Goal: Find specific page/section: Find specific page/section

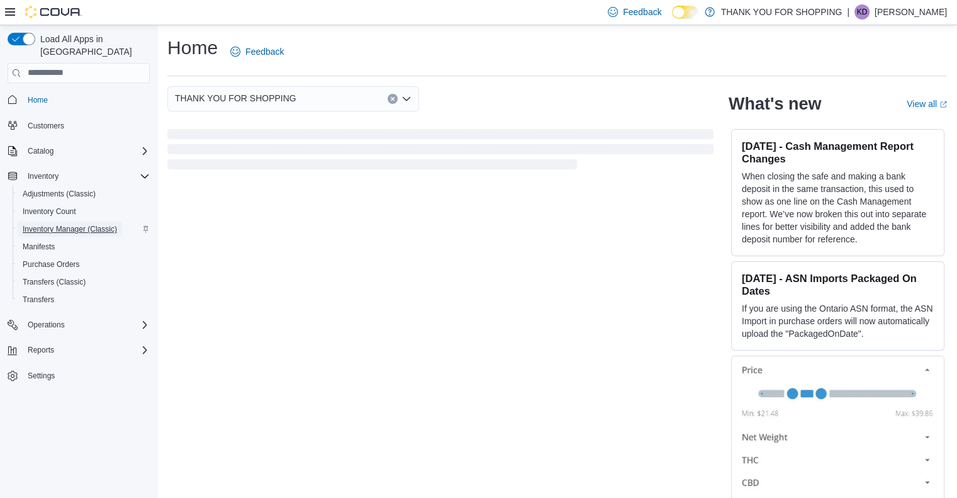
click at [59, 224] on span "Inventory Manager (Classic)" at bounding box center [70, 229] width 94 height 10
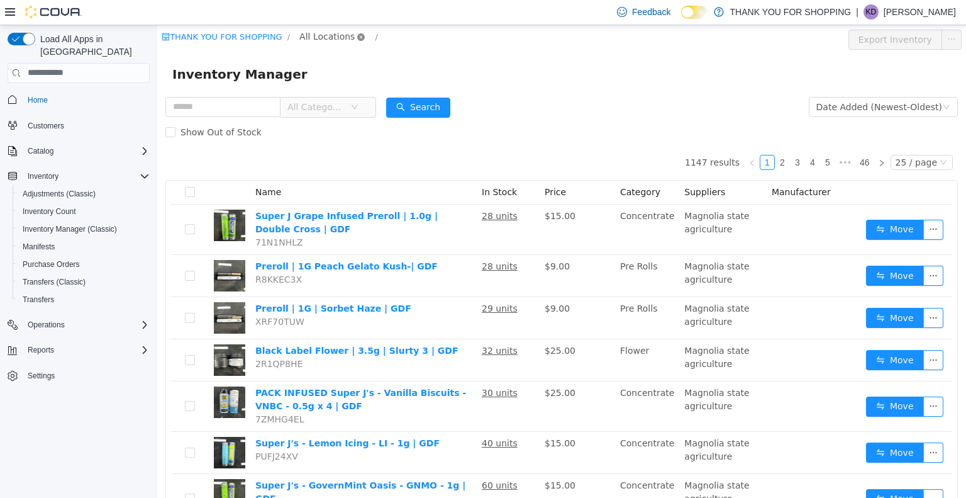
click at [357, 35] on icon "icon: close-circle" at bounding box center [361, 37] width 8 height 8
click at [322, 36] on span "All Locations" at bounding box center [326, 36] width 55 height 14
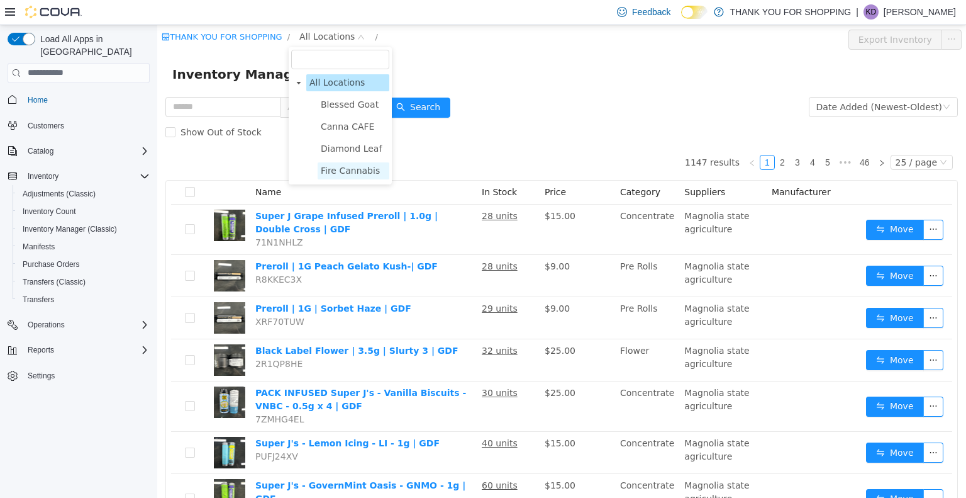
click at [345, 176] on span "Fire Cannabis" at bounding box center [354, 170] width 72 height 17
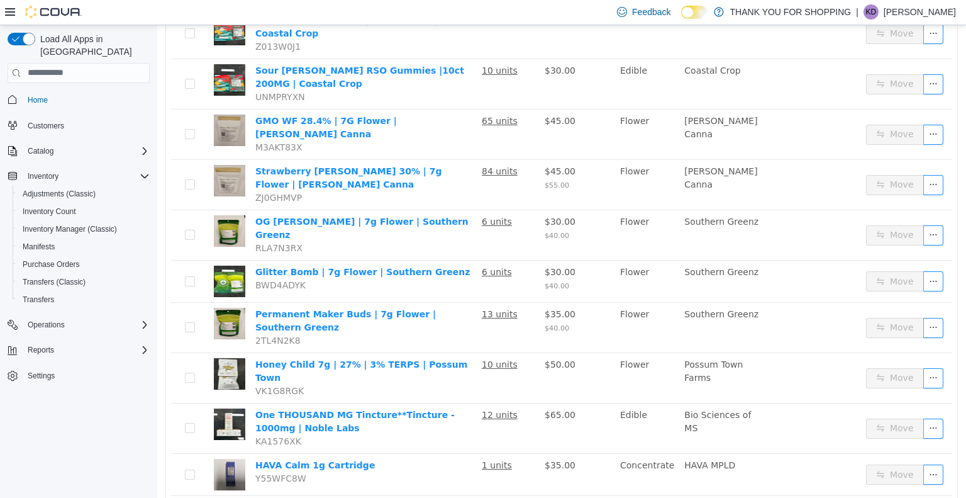
scroll to position [850, 0]
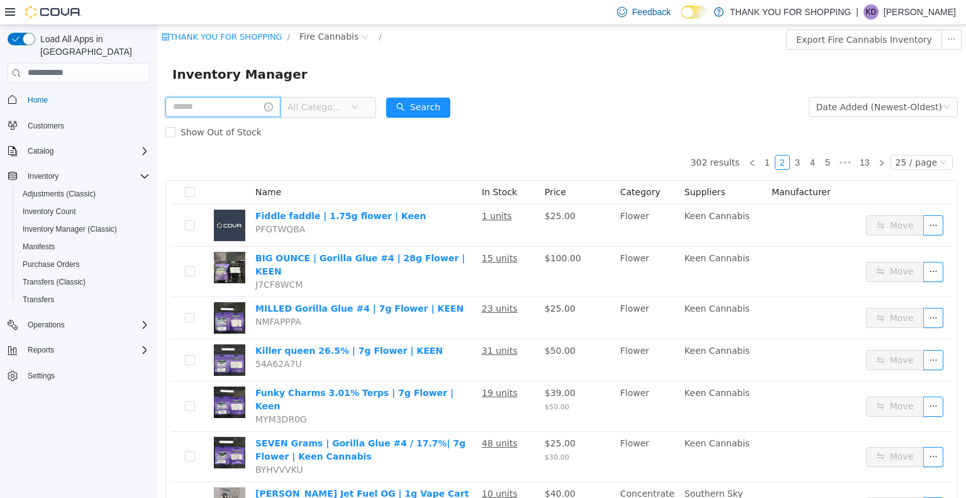
click at [210, 105] on input "text" at bounding box center [222, 106] width 115 height 20
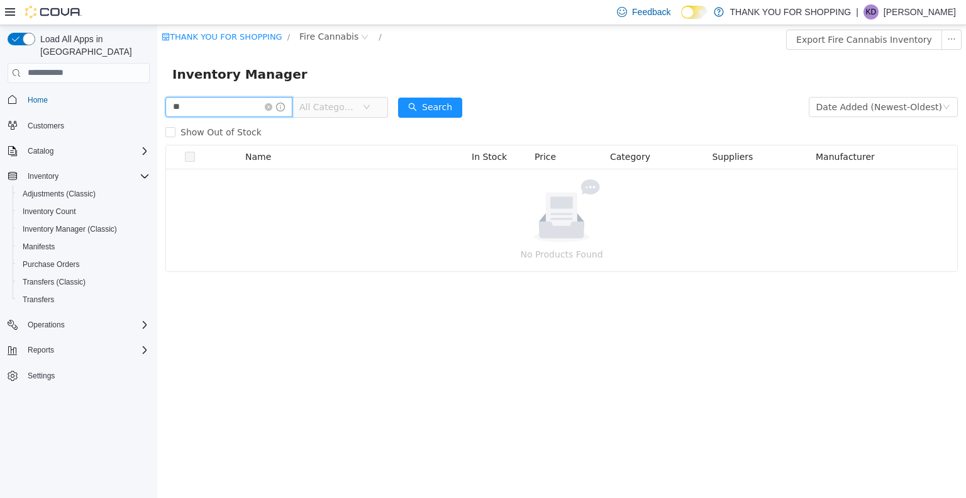
type input "*"
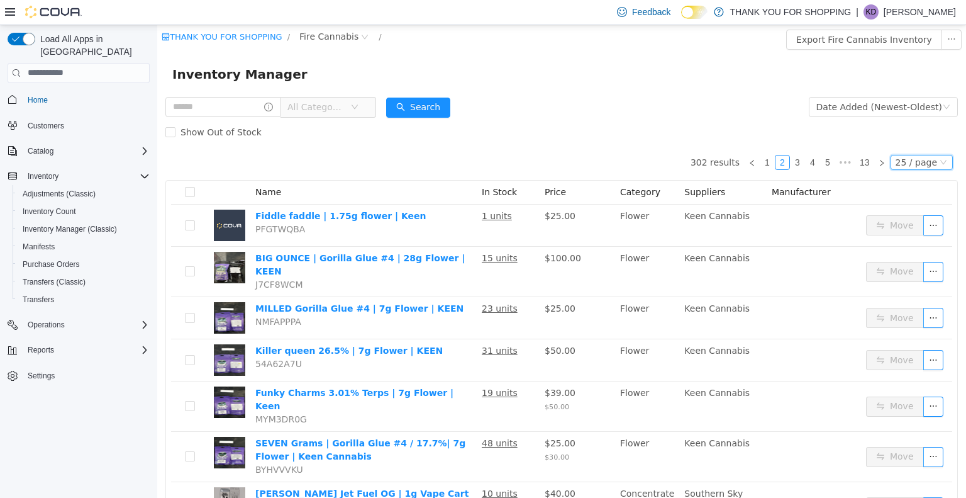
click at [905, 161] on div "25 / page" at bounding box center [917, 162] width 42 height 14
click at [910, 243] on li "50 / page" at bounding box center [916, 243] width 61 height 20
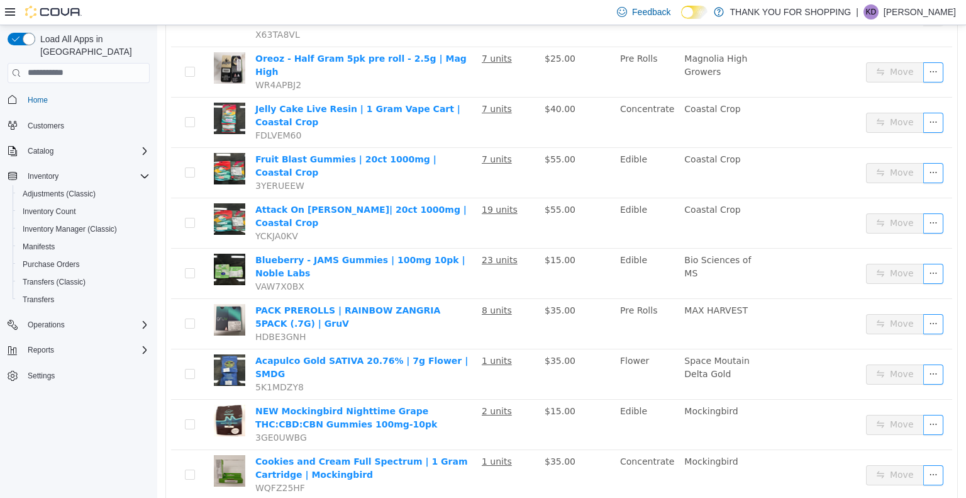
scroll to position [2048, 0]
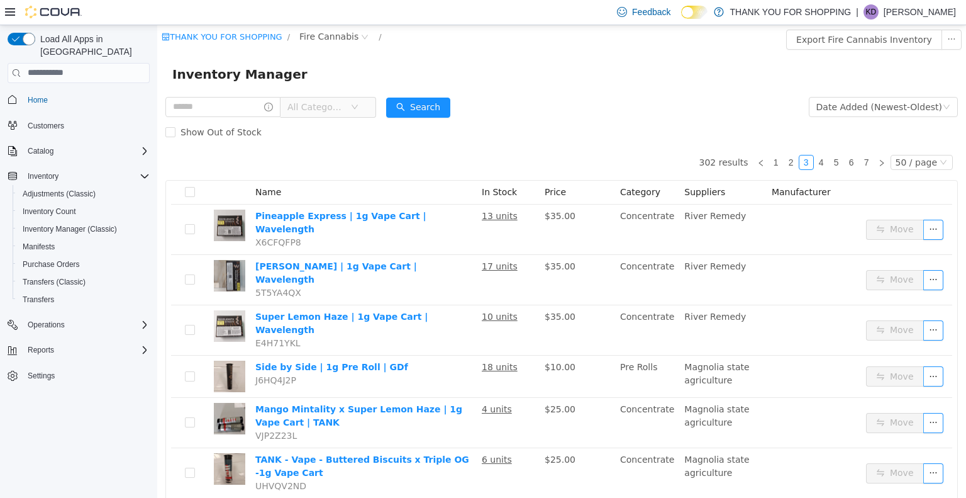
scroll to position [3, 0]
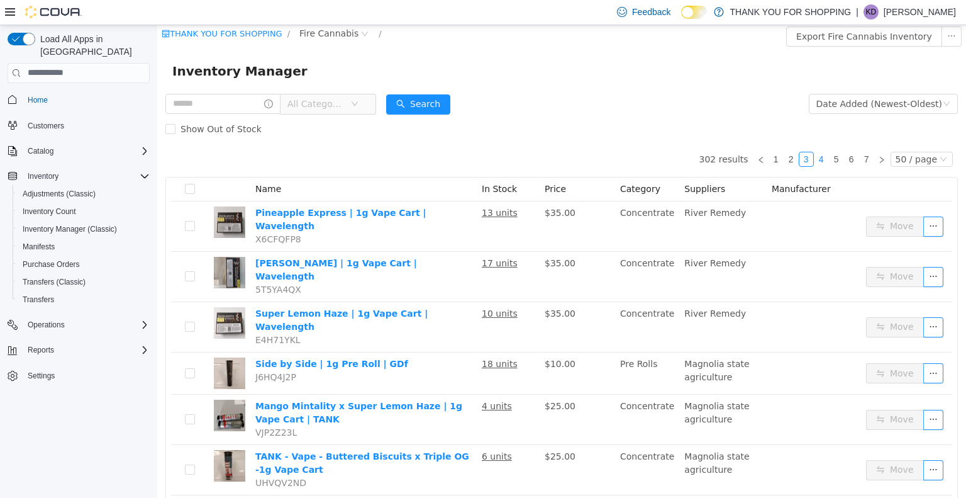
click at [817, 157] on link "4" at bounding box center [822, 159] width 14 height 14
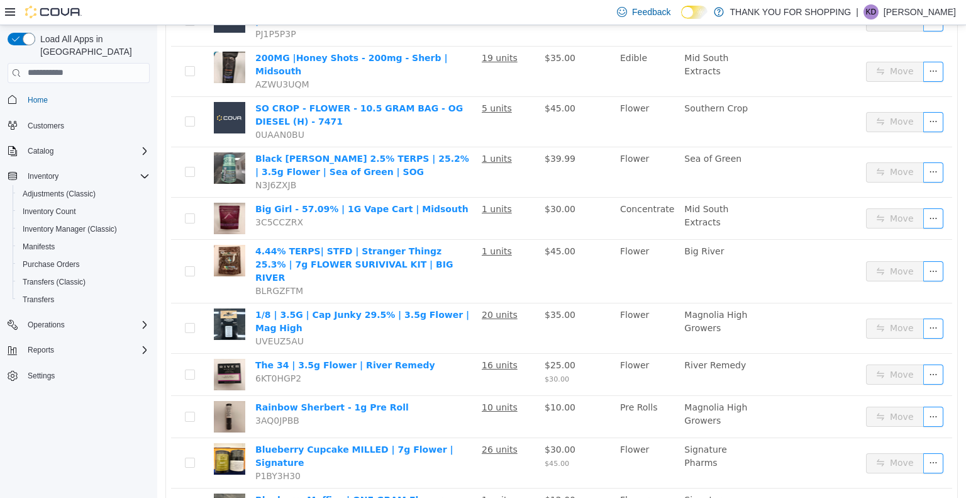
scroll to position [1982, 0]
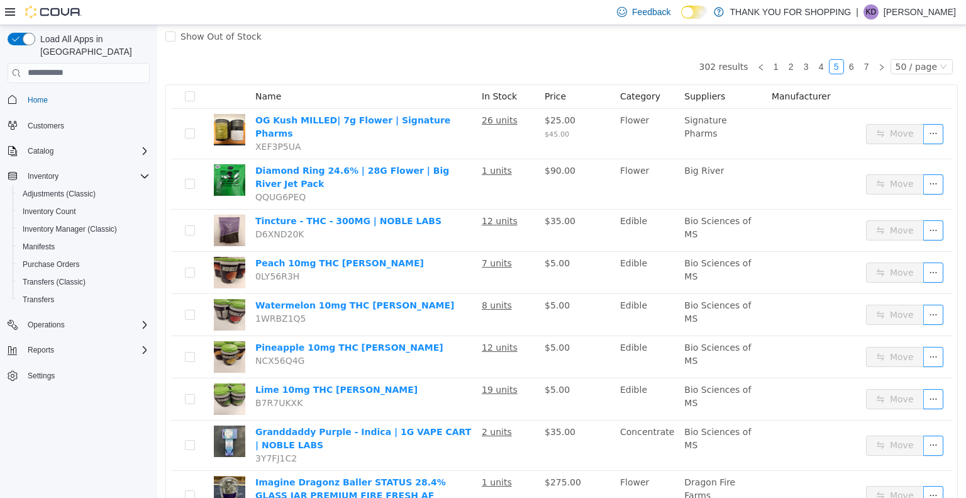
scroll to position [84, 0]
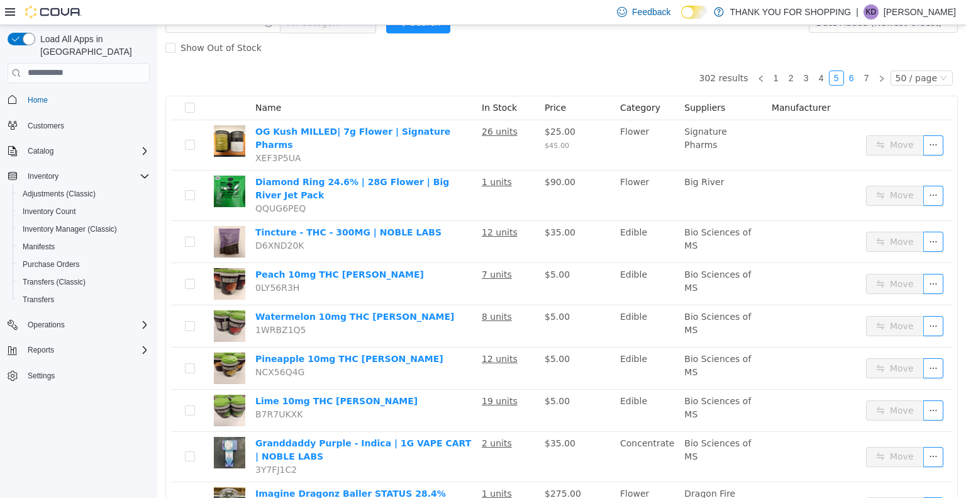
click at [848, 78] on link "6" at bounding box center [852, 77] width 14 height 14
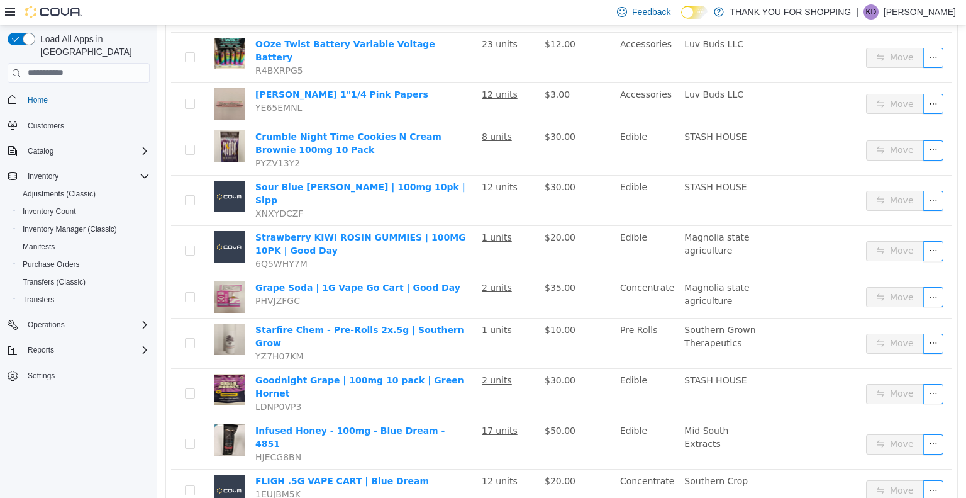
scroll to position [1965, 0]
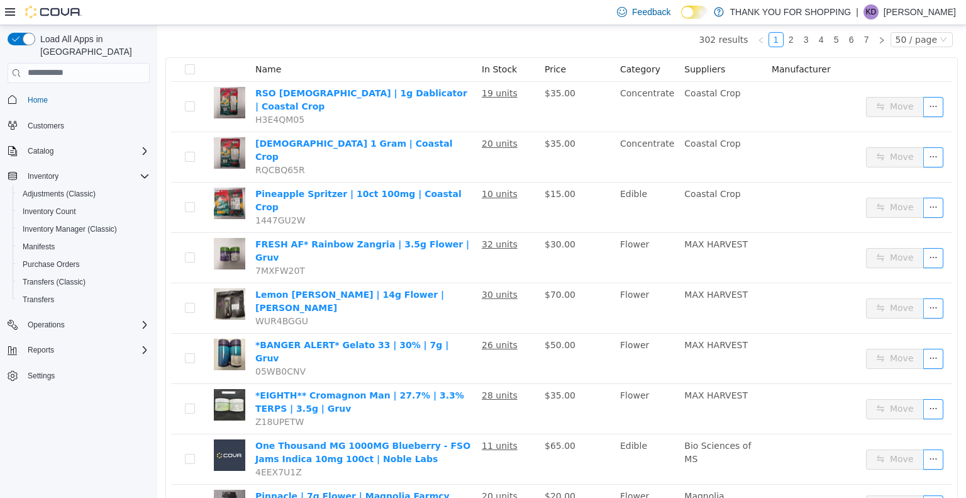
scroll to position [125, 0]
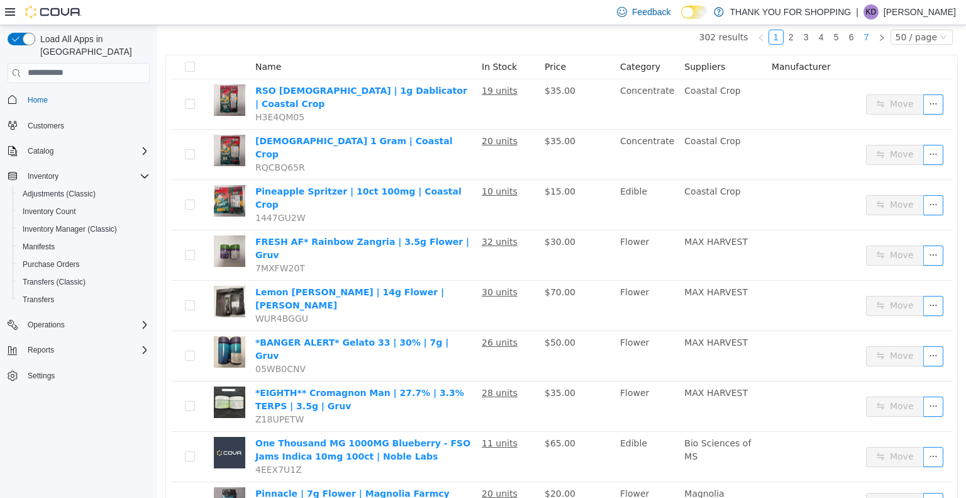
click at [865, 35] on link "7" at bounding box center [867, 37] width 14 height 14
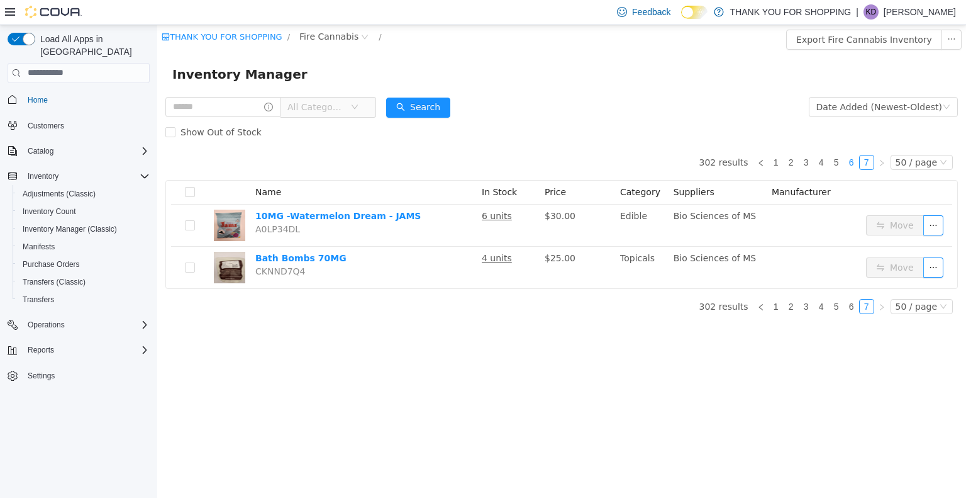
click at [856, 159] on link "6" at bounding box center [852, 162] width 14 height 14
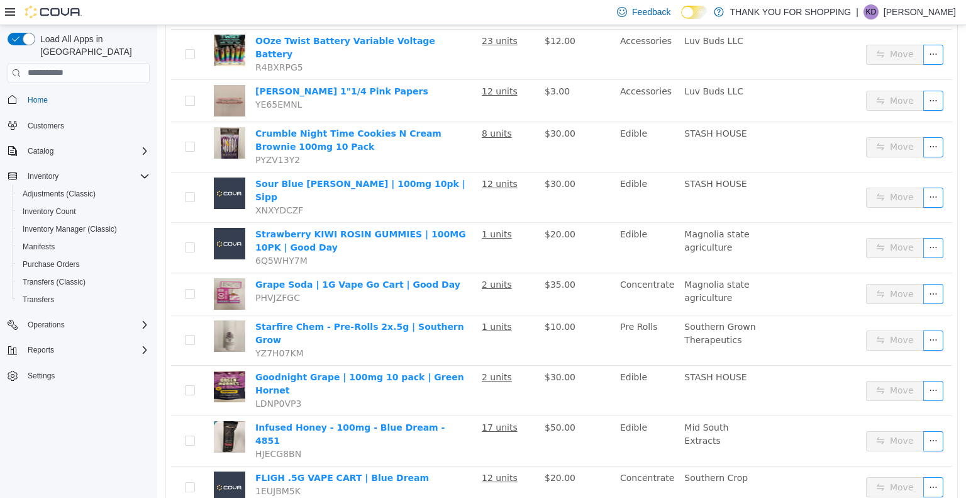
scroll to position [1965, 0]
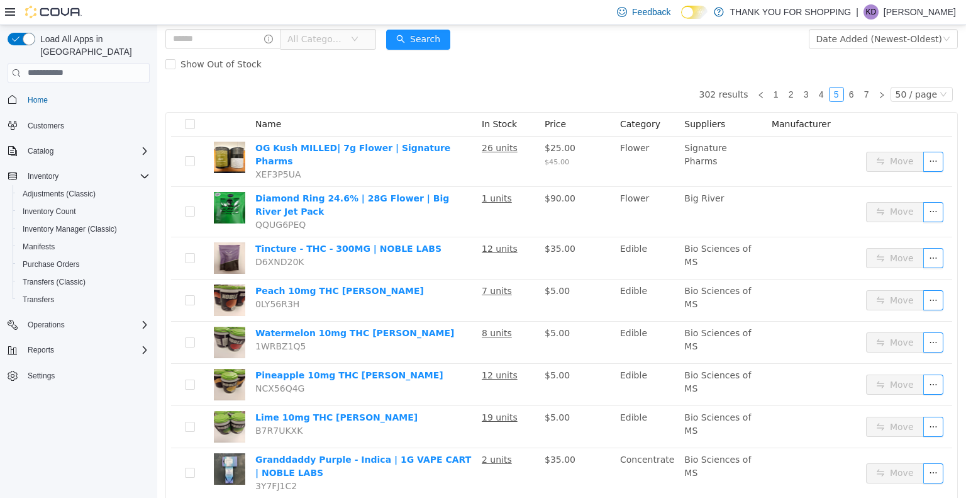
scroll to position [62, 0]
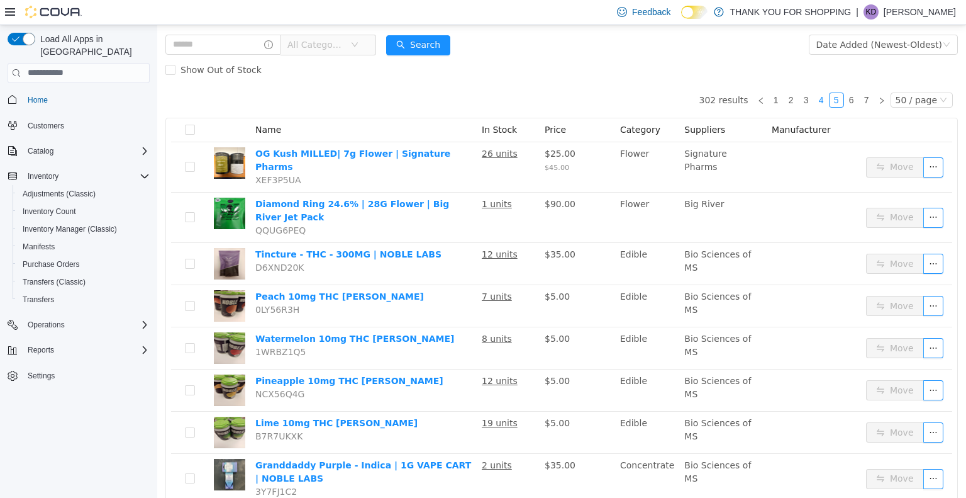
click at [817, 101] on link "4" at bounding box center [822, 99] width 14 height 14
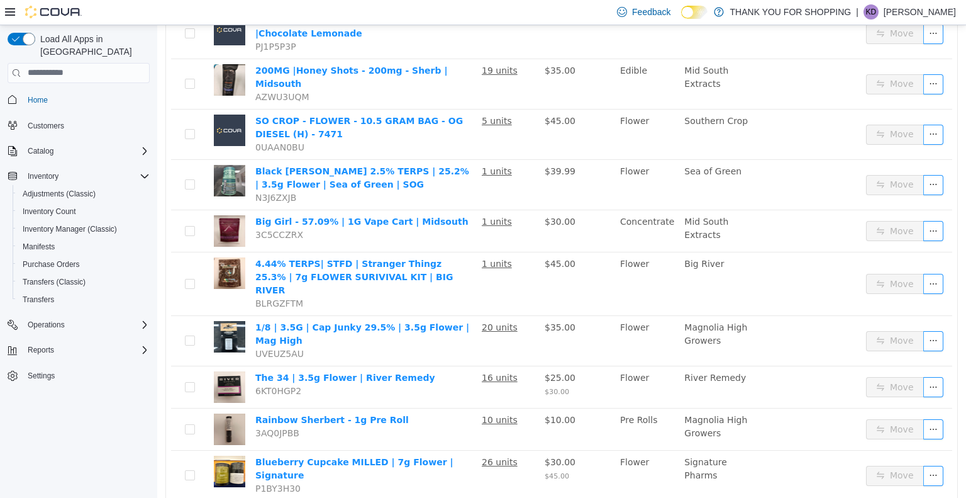
scroll to position [1982, 0]
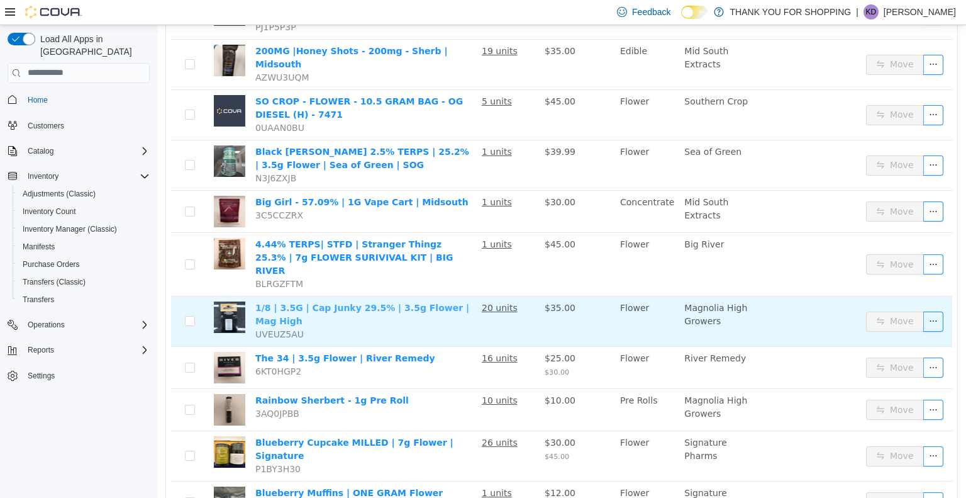
click at [430, 302] on link "1/8 | 3.5G | Cap Junky 29.5% | 3.5g Flower | Mag High" at bounding box center [362, 313] width 214 height 23
drag, startPoint x: 253, startPoint y: 238, endPoint x: 304, endPoint y: 238, distance: 51.6
click at [304, 296] on td "1/8 | 3.5G | Cap Junky 29.5% | 3.5g Flower | Mag High UVEUZ5AU" at bounding box center [363, 321] width 226 height 50
copy span "UVEUZ5AU"
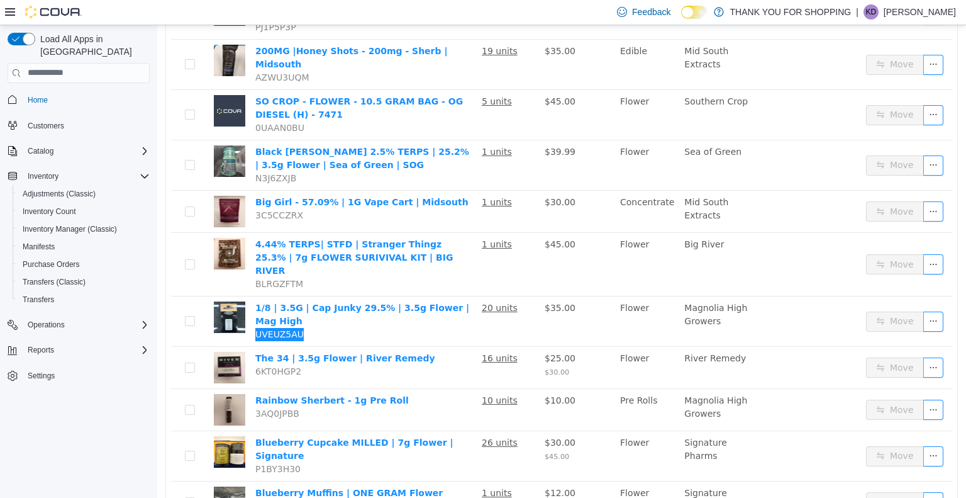
click at [131, 416] on div "Load All Apps in New Hub Home Customers Catalog Inventory Adjustments (Classic)…" at bounding box center [78, 263] width 157 height 477
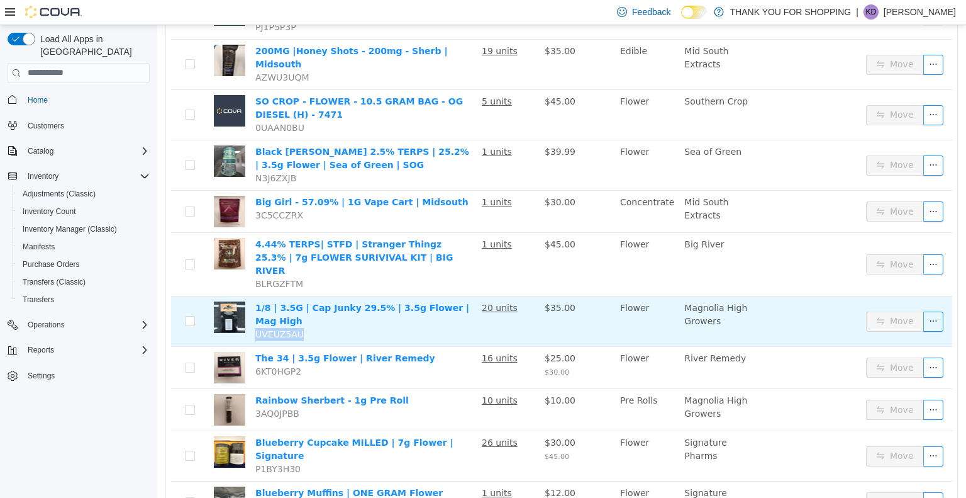
click at [391, 296] on td "1/8 | 3.5G | Cap Junky 29.5% | 3.5g Flower | Mag High UVEUZ5AU" at bounding box center [363, 321] width 226 height 50
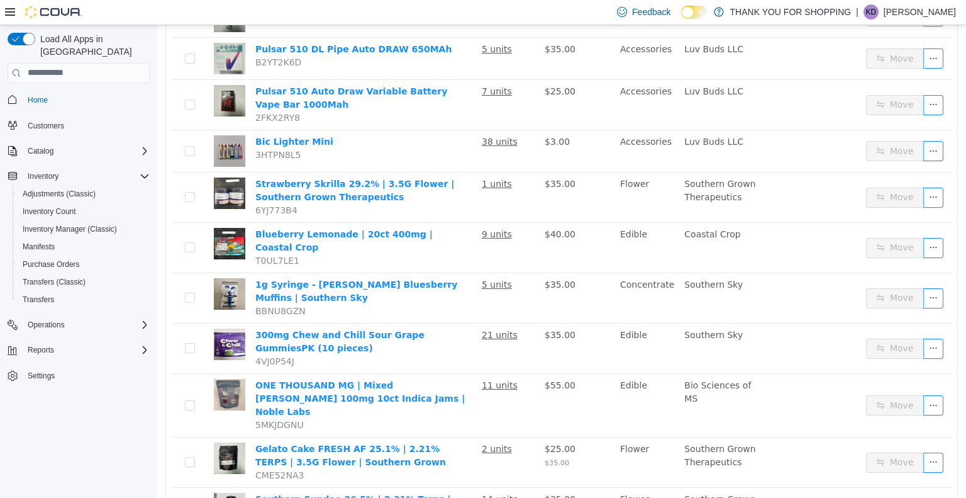
scroll to position [0, 0]
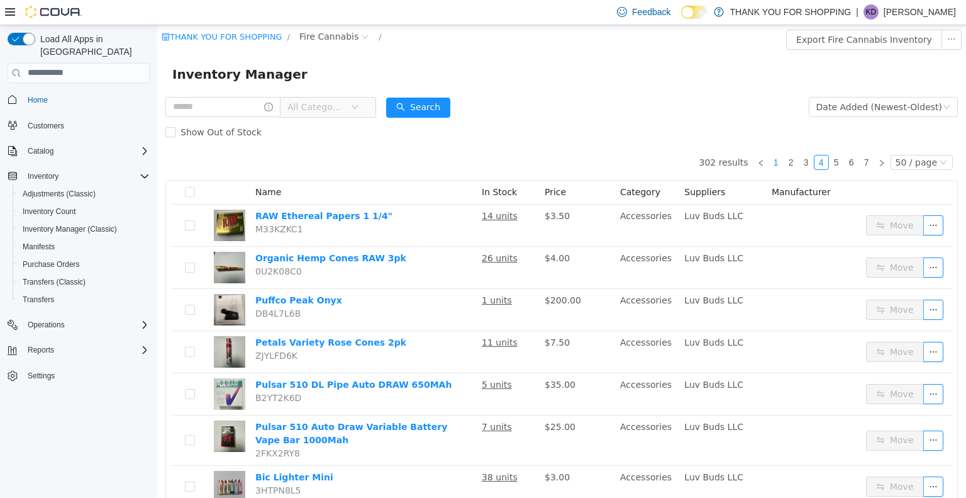
click at [774, 161] on link "1" at bounding box center [776, 162] width 14 height 14
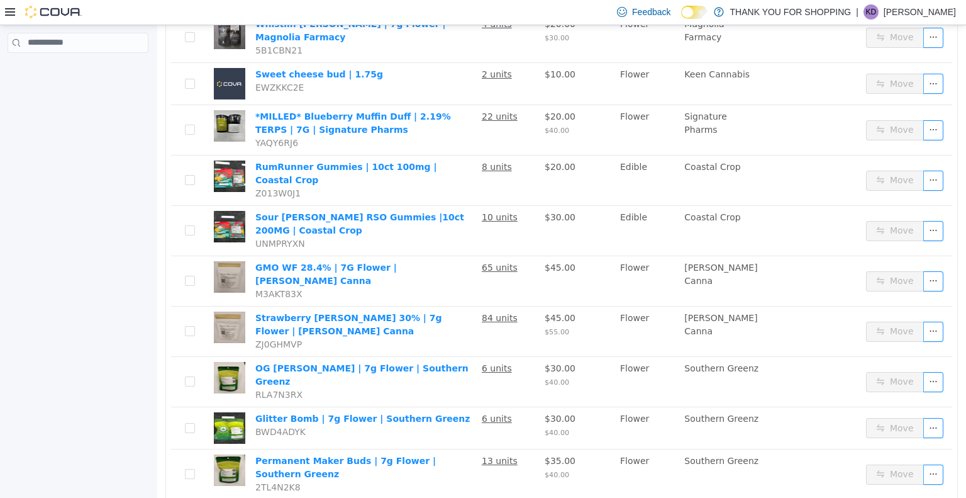
scroll to position [649, 0]
